Goal: Transaction & Acquisition: Obtain resource

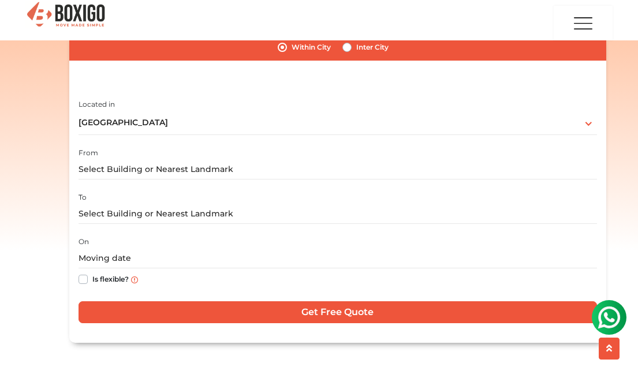
scroll to position [235, 0]
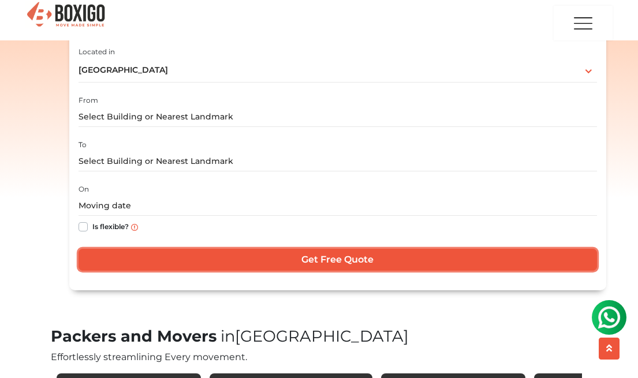
click at [244, 259] on input "Get Free Quote" at bounding box center [337, 260] width 518 height 22
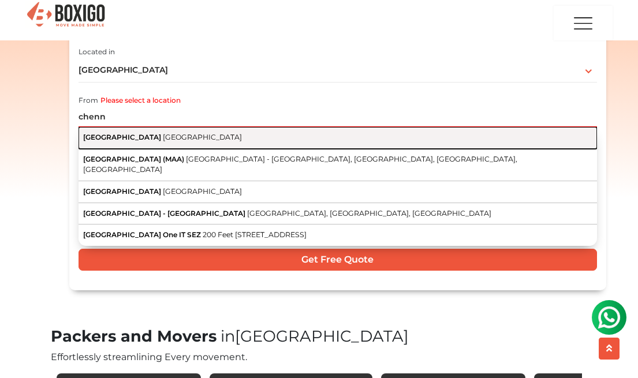
click at [196, 141] on button "[GEOGRAPHIC_DATA] [GEOGRAPHIC_DATA]" at bounding box center [337, 138] width 518 height 22
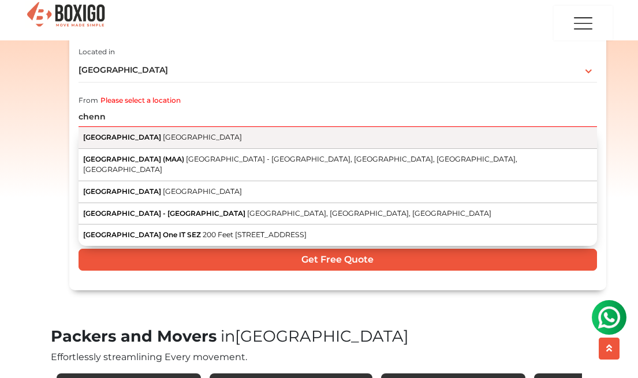
type input "[GEOGRAPHIC_DATA], [GEOGRAPHIC_DATA]"
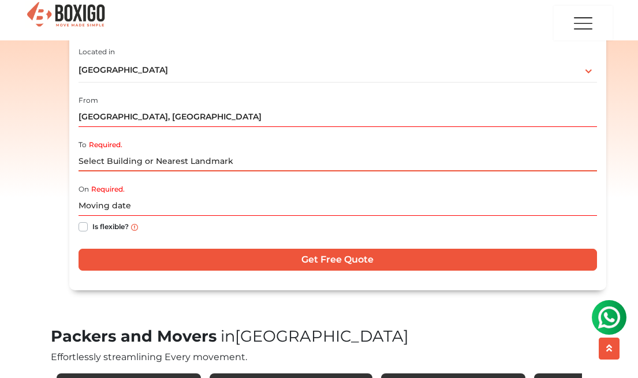
click at [188, 160] on input "Required." at bounding box center [337, 161] width 518 height 20
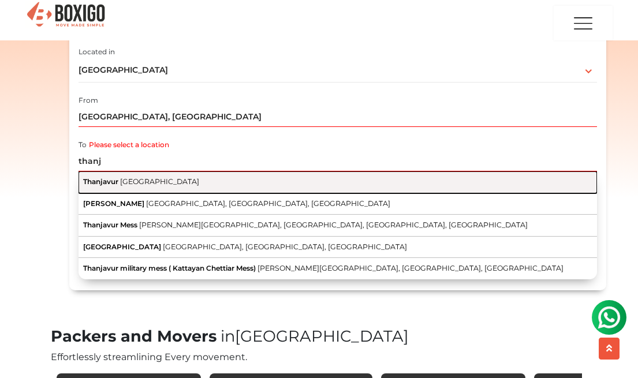
click at [174, 180] on button "Thanjavur [GEOGRAPHIC_DATA]" at bounding box center [337, 182] width 518 height 22
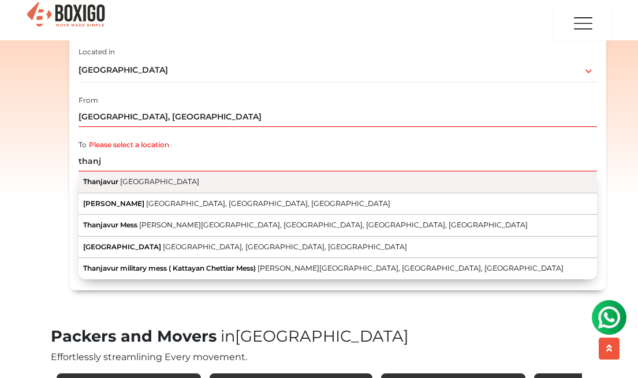
type input "Thanjavur, [GEOGRAPHIC_DATA]"
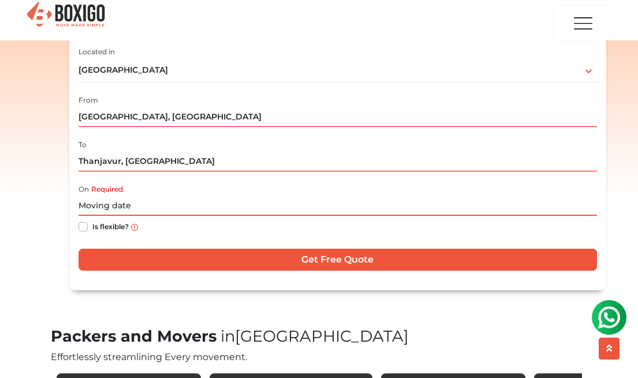
click at [180, 205] on input "text" at bounding box center [337, 206] width 518 height 20
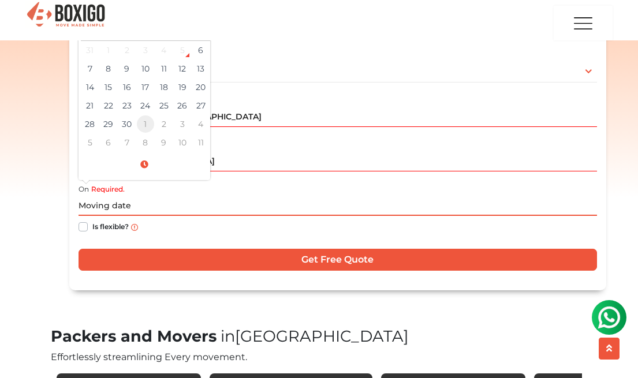
click at [149, 128] on td "1" at bounding box center [145, 124] width 18 height 18
type input "[DATE] 12:00 AM"
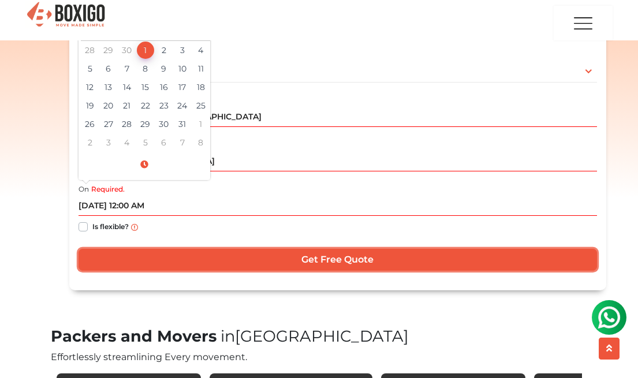
click at [249, 255] on input "Get Free Quote" at bounding box center [337, 260] width 518 height 22
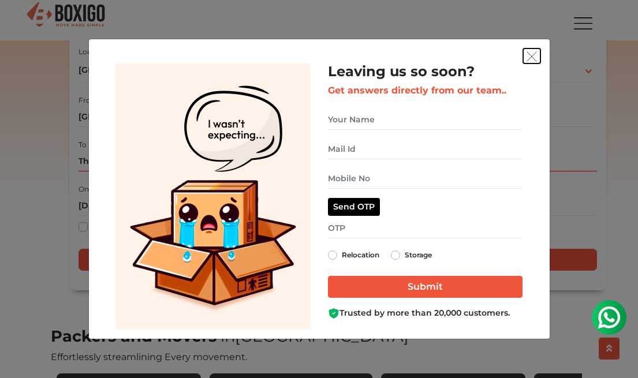
click at [529, 57] on img "get free quote dialog" at bounding box center [531, 56] width 10 height 10
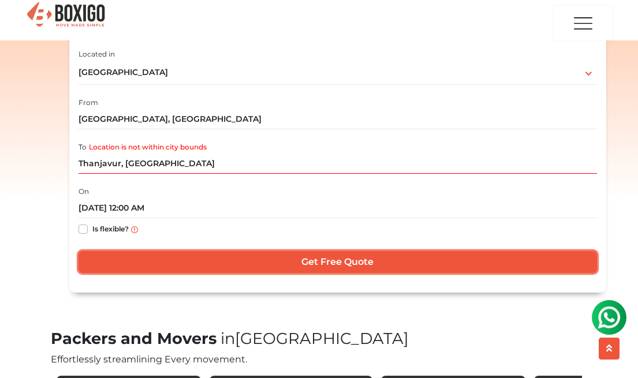
scroll to position [230, 0]
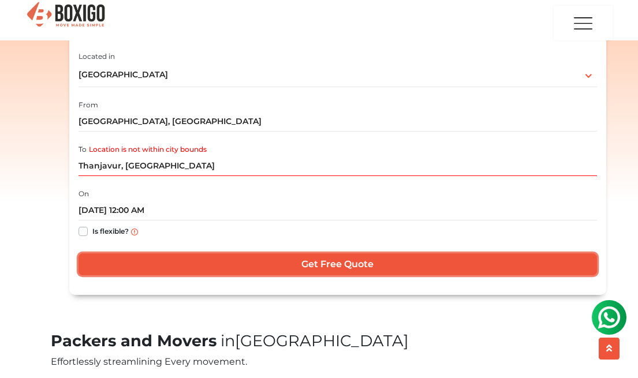
click at [345, 259] on input "Get Free Quote" at bounding box center [337, 264] width 518 height 22
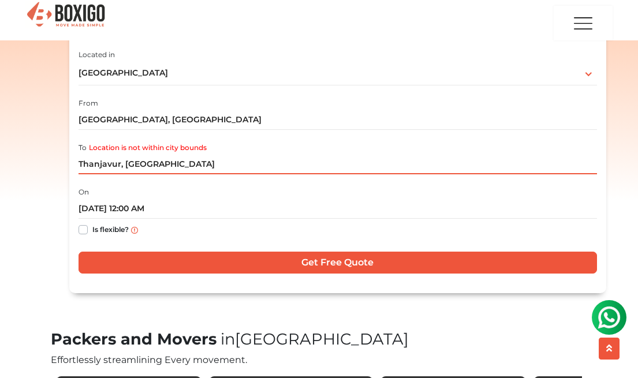
scroll to position [233, 0]
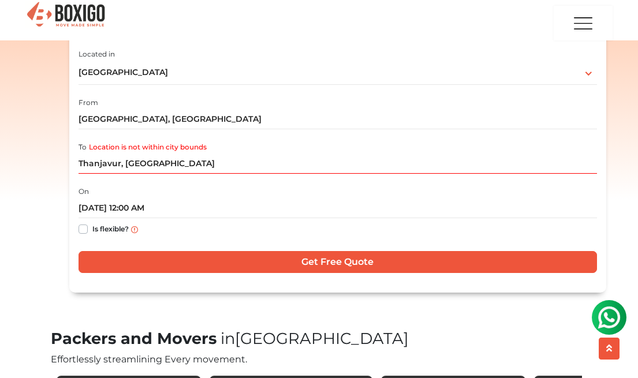
click at [87, 232] on div "Is flexible?" at bounding box center [337, 229] width 518 height 23
click at [92, 230] on label "Is flexible?" at bounding box center [110, 228] width 36 height 12
click at [84, 230] on input "Is flexible?" at bounding box center [82, 228] width 9 height 12
checkbox input "true"
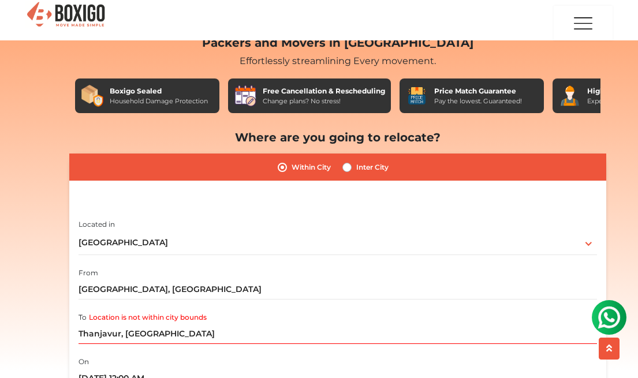
scroll to position [63, 0]
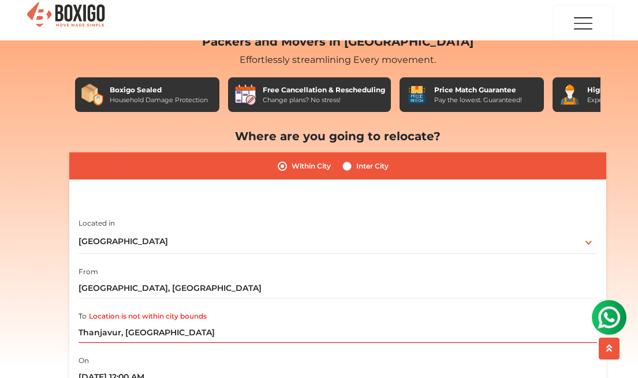
click at [356, 167] on label "Inter City" at bounding box center [372, 166] width 32 height 14
click at [347, 167] on input "Inter City" at bounding box center [346, 165] width 9 height 12
radio input "true"
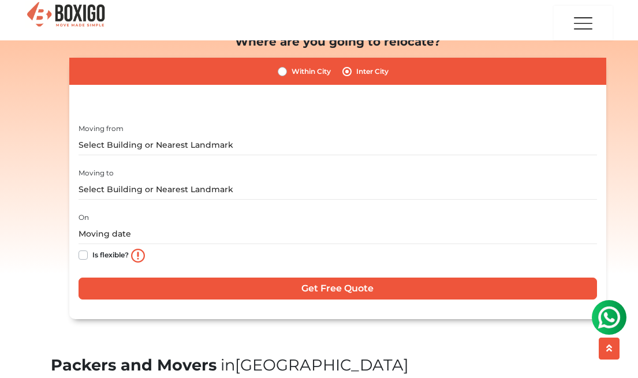
scroll to position [159, 0]
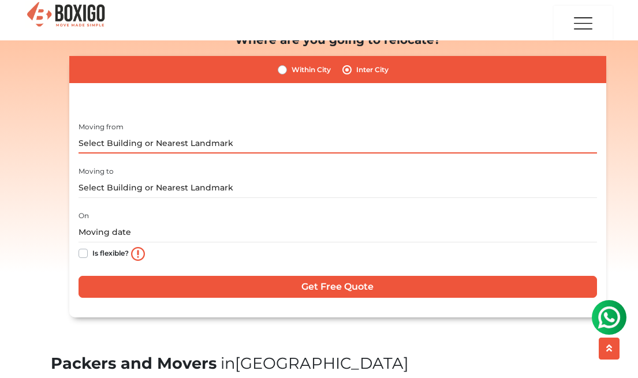
click at [155, 143] on input "text" at bounding box center [337, 143] width 518 height 20
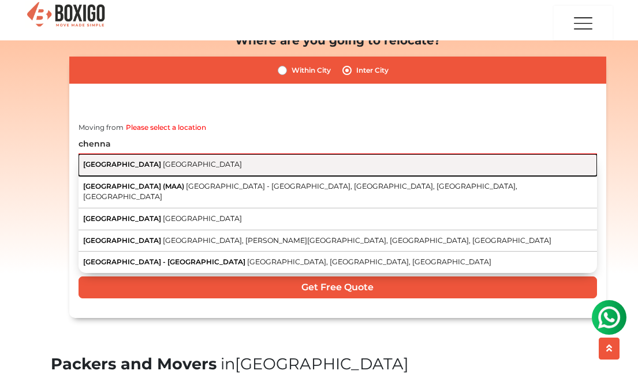
click at [157, 167] on button "[GEOGRAPHIC_DATA] [GEOGRAPHIC_DATA]" at bounding box center [337, 165] width 518 height 22
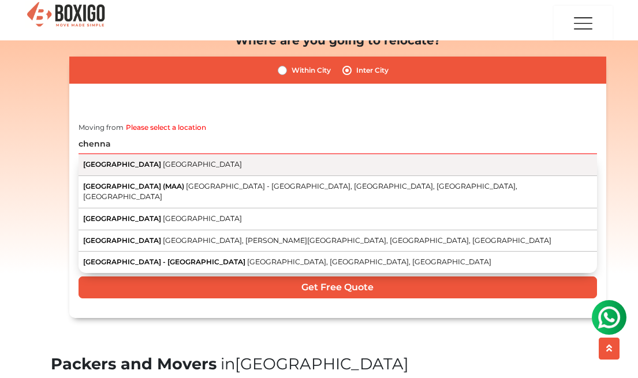
type input "[GEOGRAPHIC_DATA], [GEOGRAPHIC_DATA]"
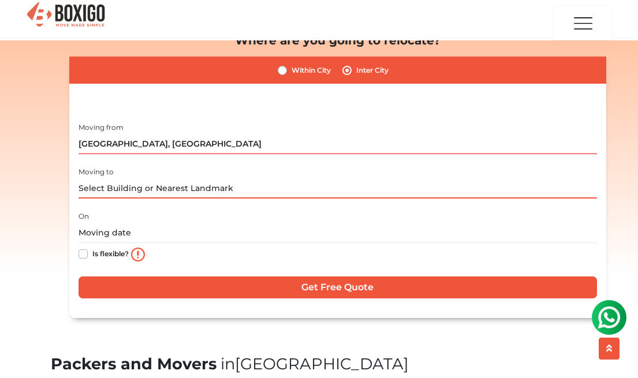
click at [160, 196] on input "text" at bounding box center [337, 188] width 518 height 20
type input "t"
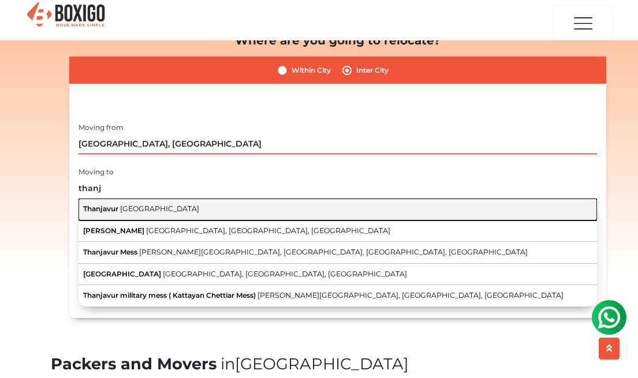
click at [191, 212] on button "Thanjavur [GEOGRAPHIC_DATA]" at bounding box center [337, 210] width 518 height 22
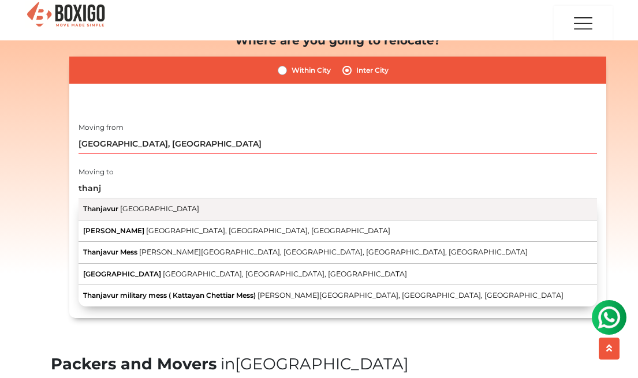
type input "Thanjavur, [GEOGRAPHIC_DATA]"
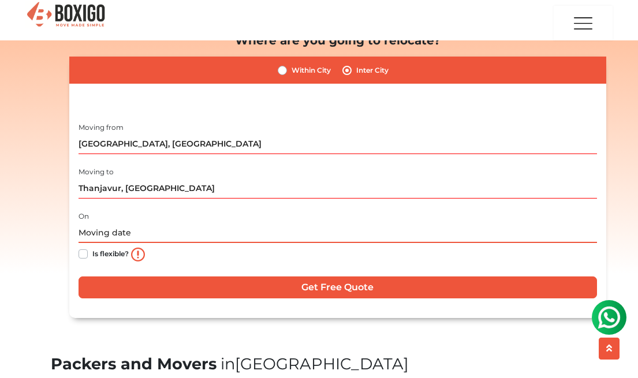
drag, startPoint x: 93, startPoint y: 235, endPoint x: 110, endPoint y: 246, distance: 20.3
click at [93, 235] on input "text" at bounding box center [337, 233] width 518 height 20
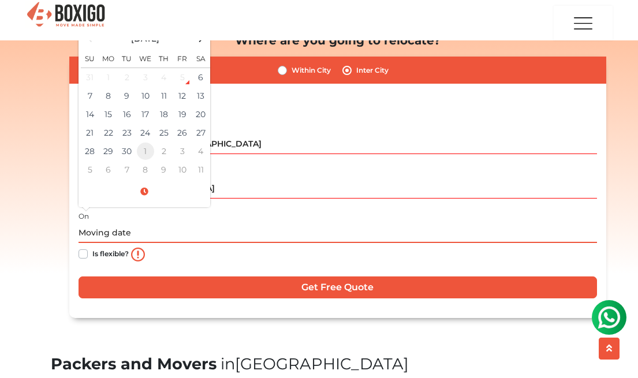
click at [142, 155] on td "1" at bounding box center [145, 151] width 18 height 18
type input "[DATE] 12:00 AM"
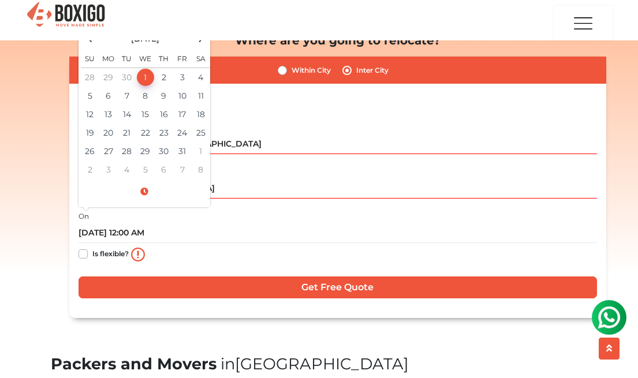
drag, startPoint x: 114, startPoint y: 251, endPoint x: 132, endPoint y: 265, distance: 22.2
click at [114, 251] on label "Is flexible?" at bounding box center [110, 253] width 36 height 12
click at [88, 251] on input "Is flexible?" at bounding box center [82, 253] width 9 height 12
checkbox input "true"
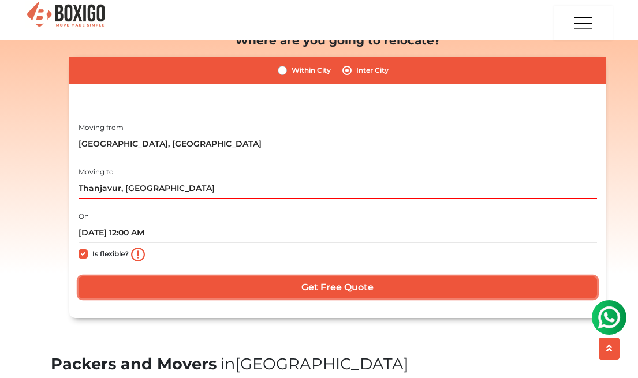
click at [252, 283] on input "Get Free Quote" at bounding box center [337, 287] width 518 height 22
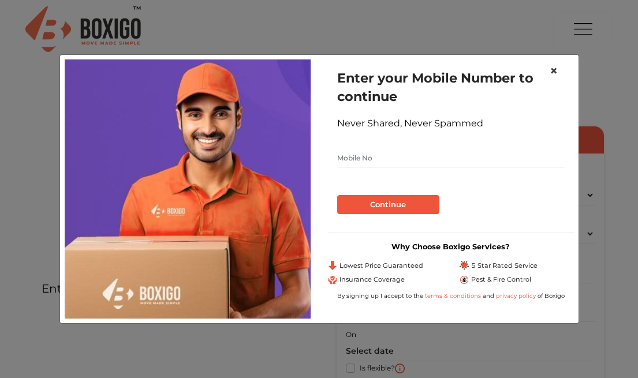
click at [550, 72] on span "×" at bounding box center [553, 70] width 8 height 17
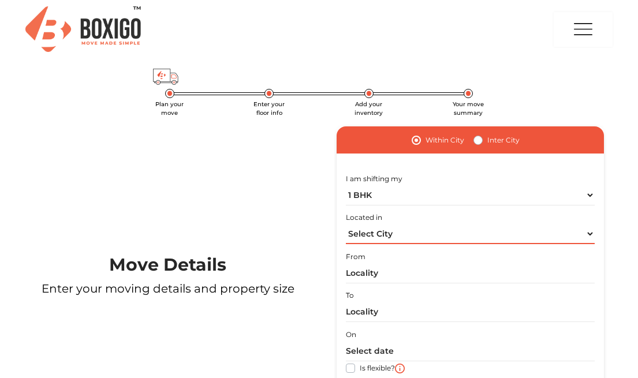
click at [396, 237] on select "Select City Bangalore Bengaluru Bhopal Bhubaneswar Chennai Coimbatore Cuttack D…" at bounding box center [470, 234] width 249 height 20
select select "[GEOGRAPHIC_DATA]"
click at [346, 224] on select "Select City Bangalore Bengaluru Bhopal Bhubaneswar Chennai Coimbatore Cuttack D…" at bounding box center [470, 234] width 249 height 20
click at [487, 140] on label "Inter City" at bounding box center [503, 140] width 32 height 14
click at [480, 140] on input "Inter City" at bounding box center [477, 139] width 9 height 12
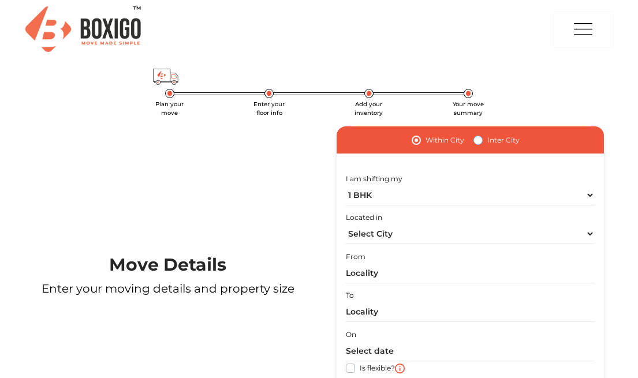
radio input "true"
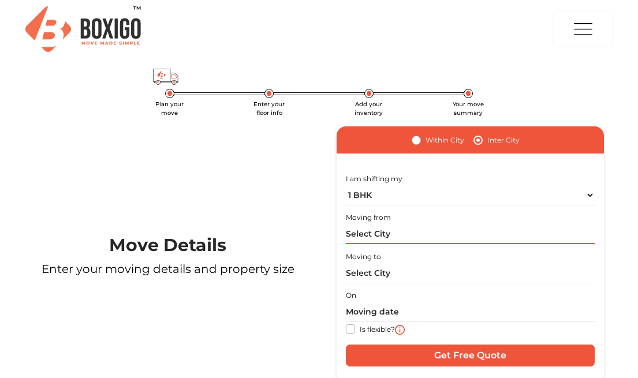
click at [393, 233] on input "text" at bounding box center [470, 234] width 249 height 20
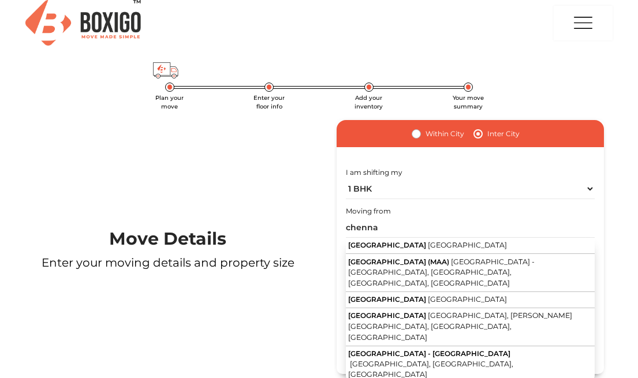
click at [397, 249] on button "[GEOGRAPHIC_DATA] [GEOGRAPHIC_DATA]" at bounding box center [470, 246] width 249 height 16
type input "[GEOGRAPHIC_DATA], [GEOGRAPHIC_DATA]"
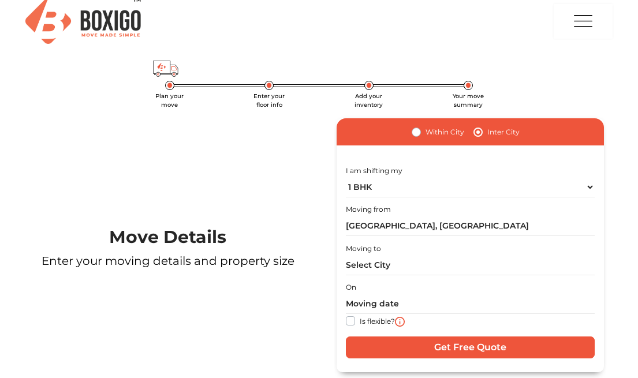
scroll to position [9, 0]
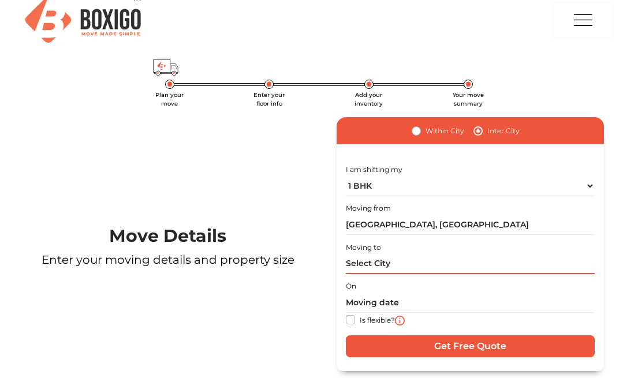
click at [391, 267] on input "text" at bounding box center [470, 264] width 249 height 20
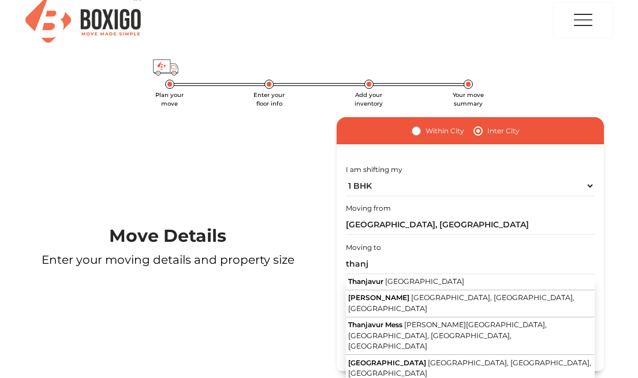
click at [402, 282] on span "[GEOGRAPHIC_DATA]" at bounding box center [424, 281] width 79 height 9
type input "Thanjavur, [GEOGRAPHIC_DATA]"
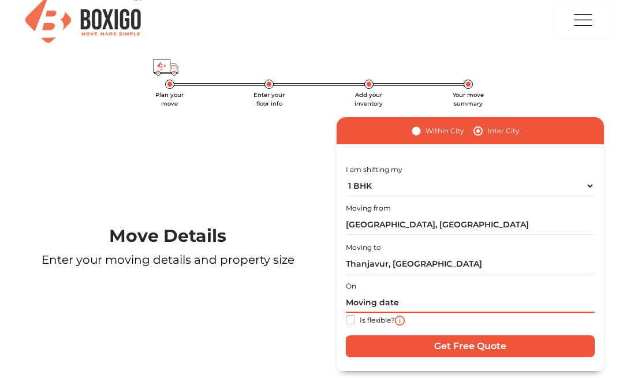
drag, startPoint x: 362, startPoint y: 294, endPoint x: 364, endPoint y: 311, distance: 16.9
click at [362, 294] on input "text" at bounding box center [470, 303] width 249 height 20
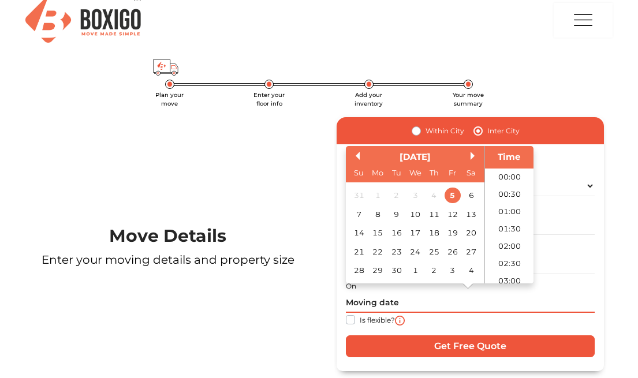
scroll to position [384, 0]
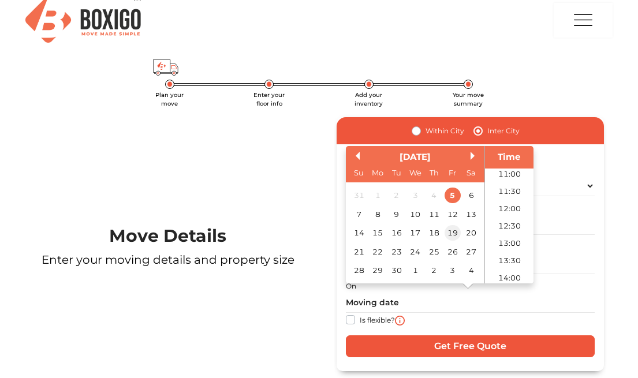
click at [452, 235] on div "19" at bounding box center [452, 233] width 16 height 16
type input "19/09/2025 12:00 AM"
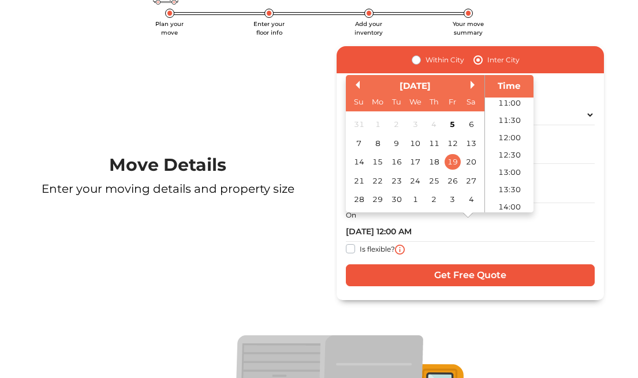
scroll to position [81, 0]
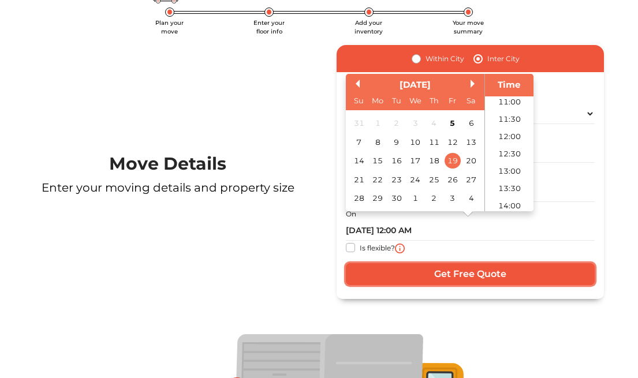
click at [439, 272] on input "Get Free Quote" at bounding box center [470, 274] width 249 height 22
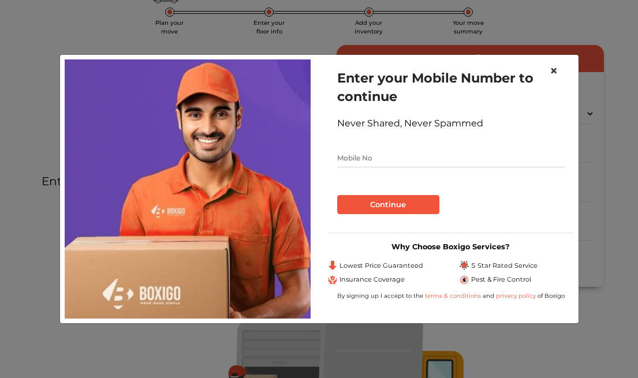
click at [555, 70] on span "×" at bounding box center [553, 70] width 8 height 17
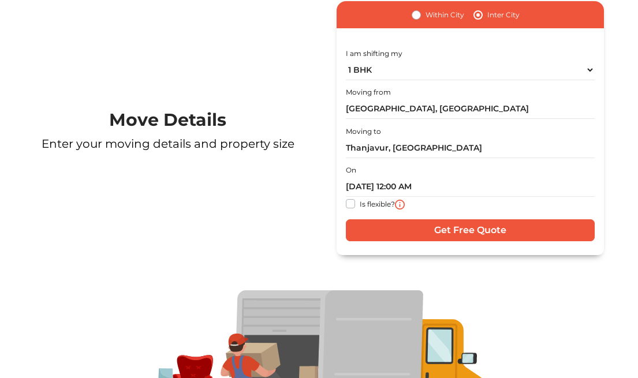
scroll to position [24, 0]
